Goal: Feedback & Contribution: Submit feedback/report problem

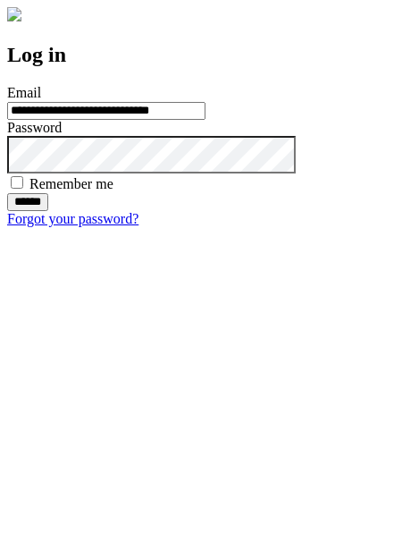
type input "**********"
click at [48, 211] on input "******" at bounding box center [27, 202] width 41 height 18
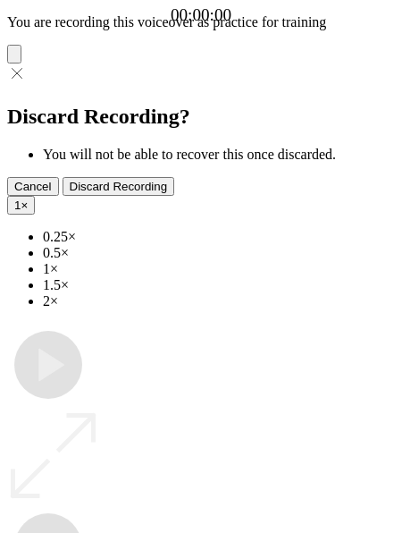
type input "**********"
